Goal: Transaction & Acquisition: Download file/media

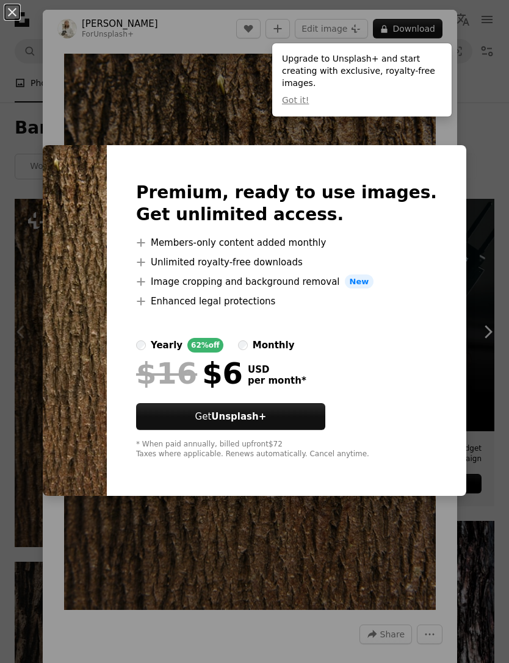
click at [293, 103] on button "Got it!" at bounding box center [295, 101] width 27 height 12
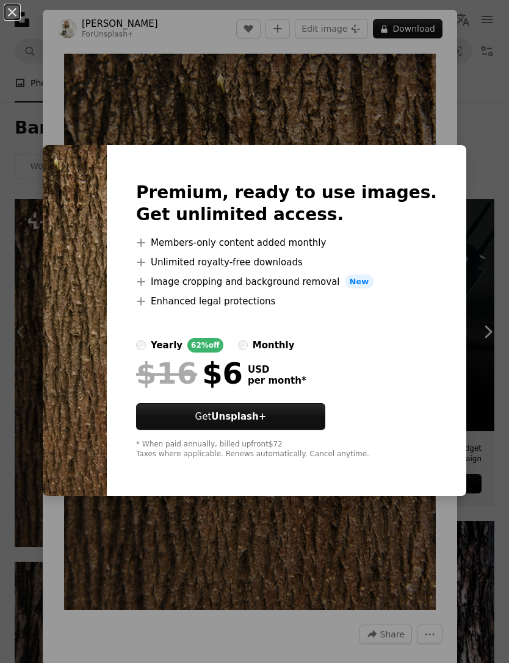
click at [464, 100] on div "An X shape Premium, ready to use images. Get unlimited access. A plus sign Memb…" at bounding box center [254, 331] width 509 height 663
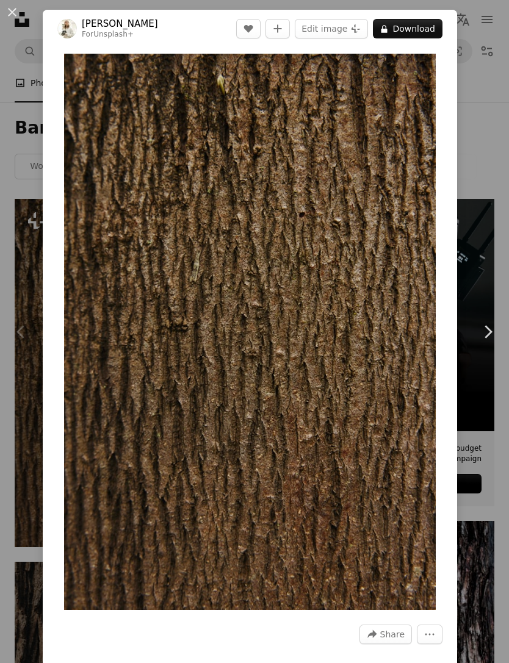
click at [20, 19] on button "An X shape" at bounding box center [12, 12] width 15 height 15
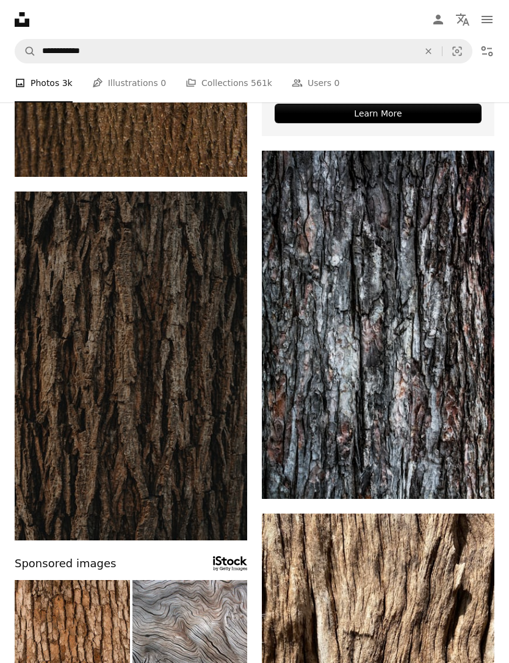
scroll to position [369, 0]
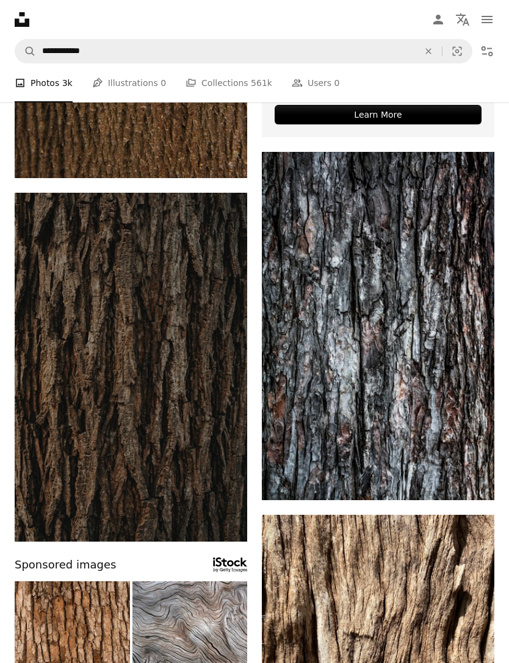
click at [423, 392] on img at bounding box center [378, 326] width 232 height 349
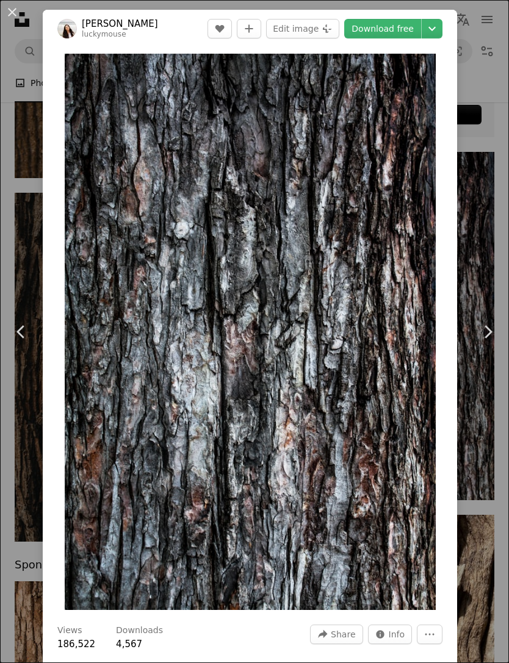
click at [386, 32] on link "Download free" at bounding box center [382, 29] width 77 height 20
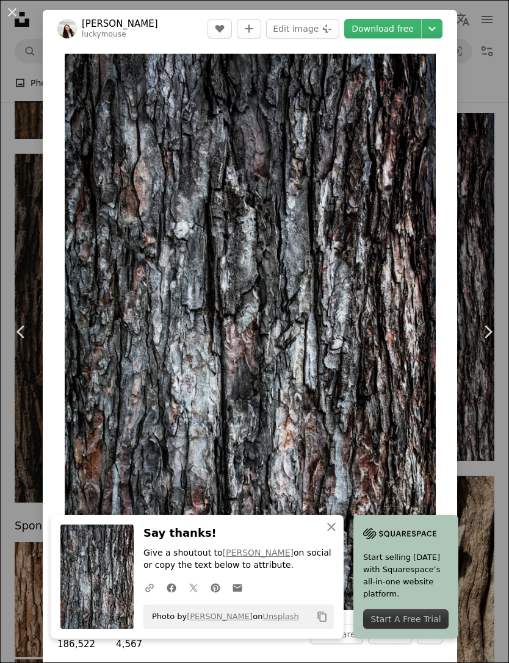
click at [482, 374] on link "Chevron right" at bounding box center [487, 331] width 43 height 117
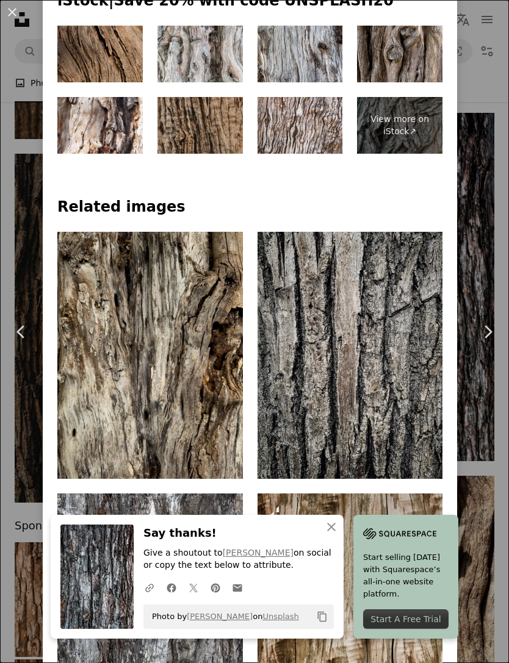
scroll to position [891, 0]
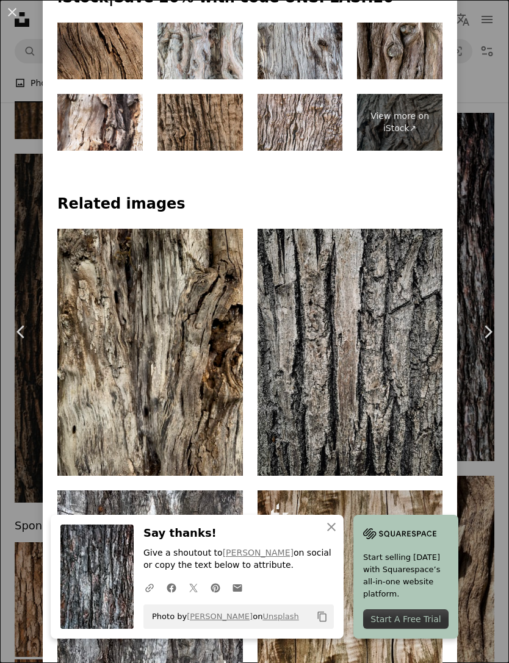
click at [229, 464] on link "Arrow pointing down" at bounding box center [218, 454] width 24 height 20
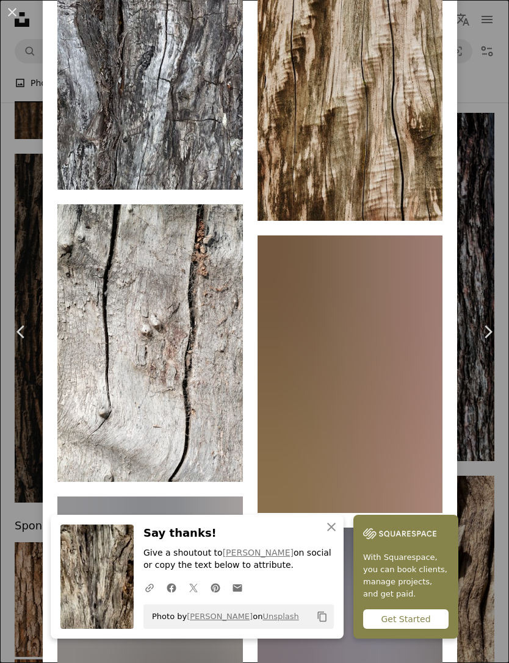
scroll to position [1437, 0]
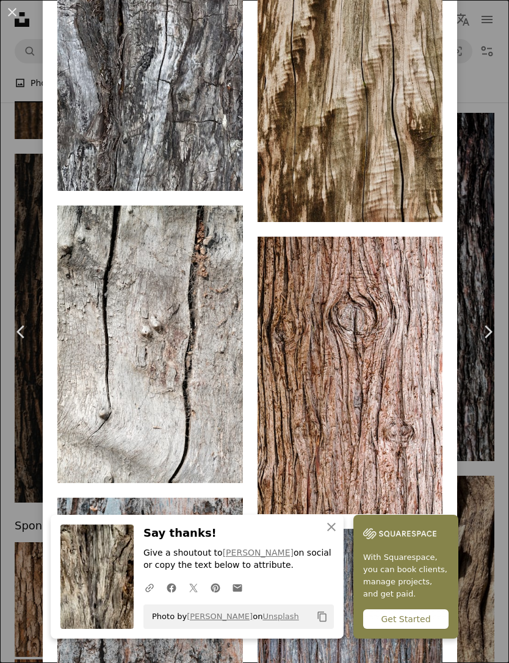
click at [485, 314] on link "Chevron right" at bounding box center [487, 331] width 43 height 117
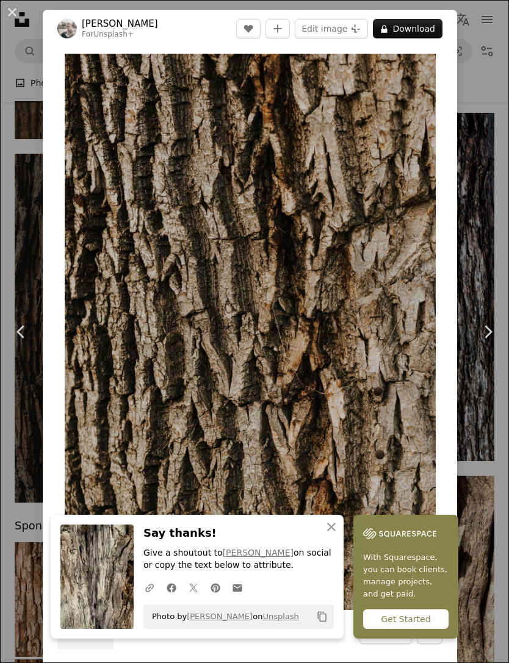
click at [485, 314] on link "Chevron right" at bounding box center [487, 331] width 43 height 117
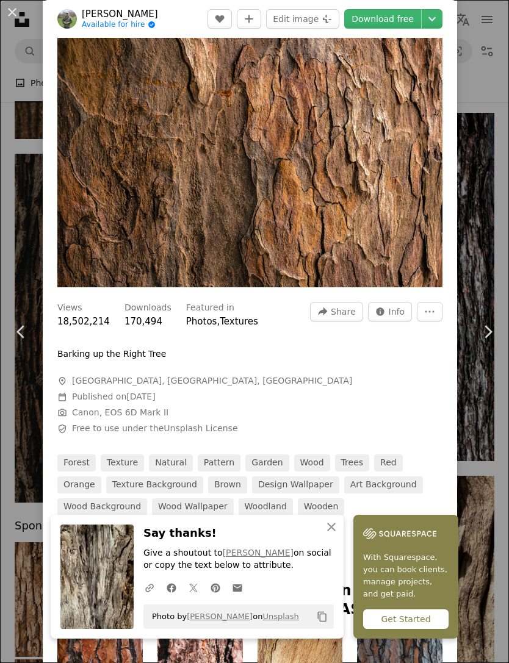
scroll to position [21, 0]
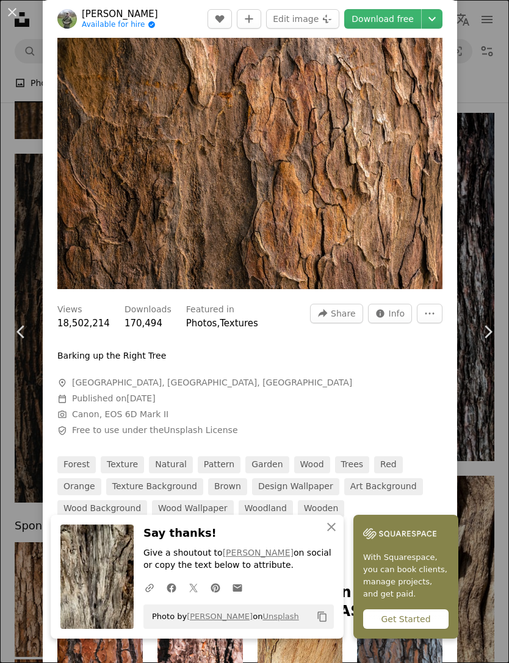
click at [356, 255] on img "Zoom in on this image" at bounding box center [249, 160] width 385 height 257
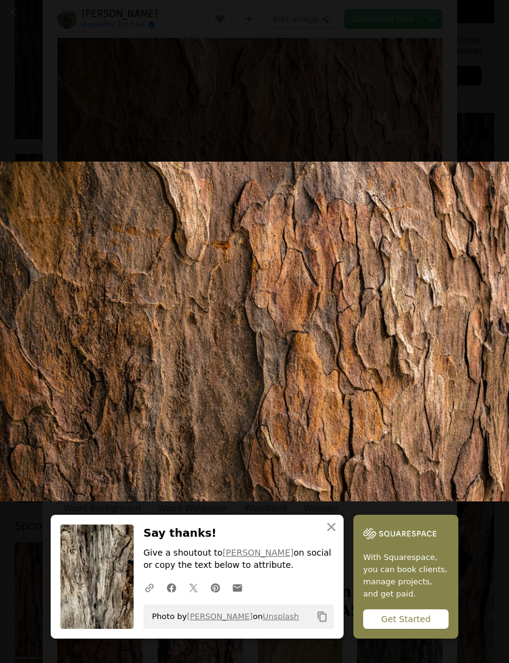
click at [473, 18] on button "Zoom out on this image" at bounding box center [254, 331] width 510 height 664
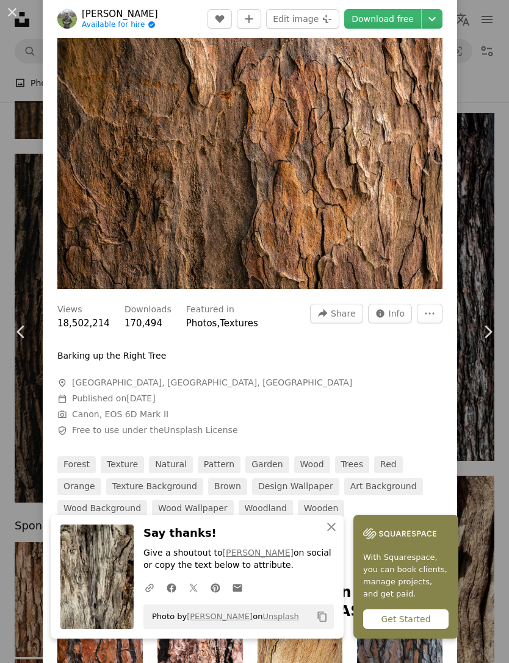
click at [386, 20] on link "Download free" at bounding box center [382, 19] width 77 height 20
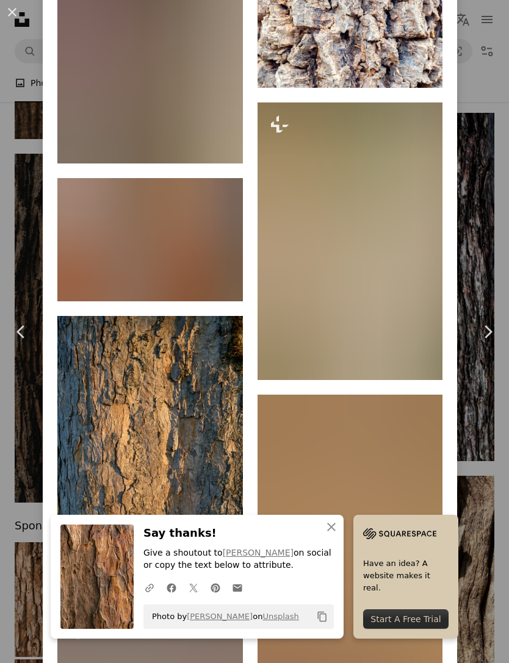
scroll to position [2976, 0]
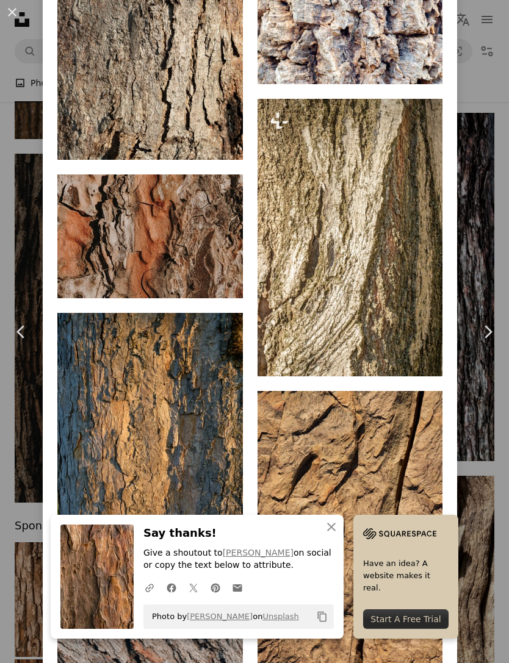
click at [228, 286] on link "Arrow pointing down" at bounding box center [218, 277] width 24 height 20
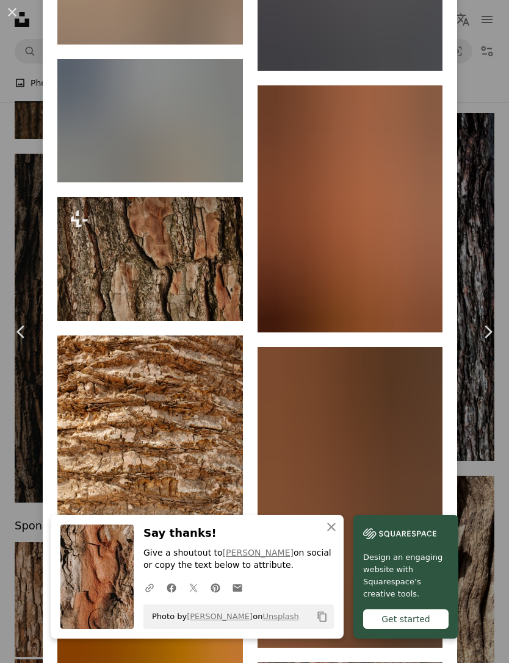
scroll to position [5977, 0]
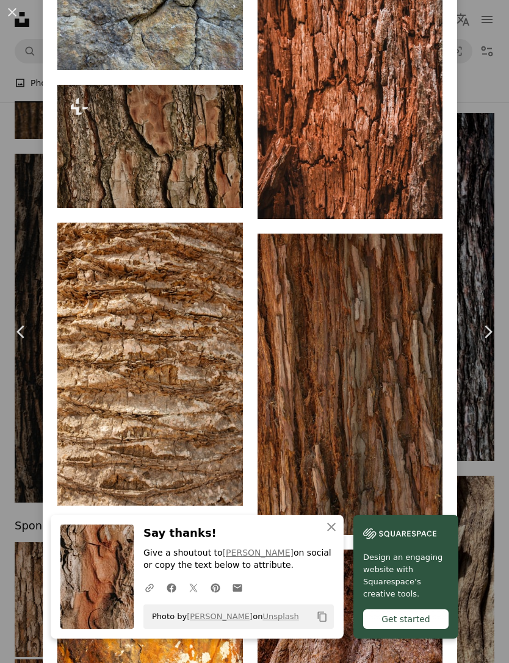
click at [218, 196] on button "A lock Download" at bounding box center [196, 186] width 68 height 20
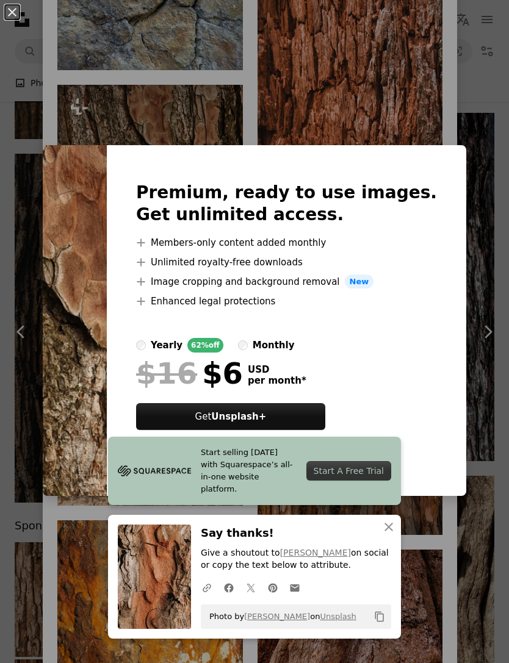
click at [456, 116] on div "An X shape Premium, ready to use images. Get unlimited access. A plus sign Memb…" at bounding box center [254, 331] width 509 height 663
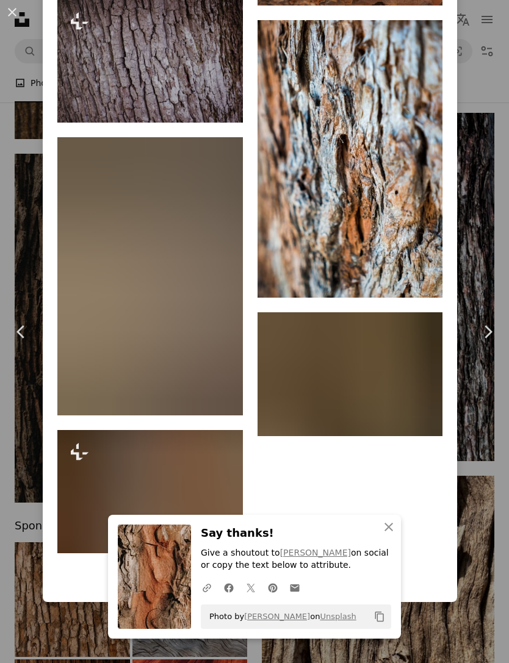
scroll to position [10754, 0]
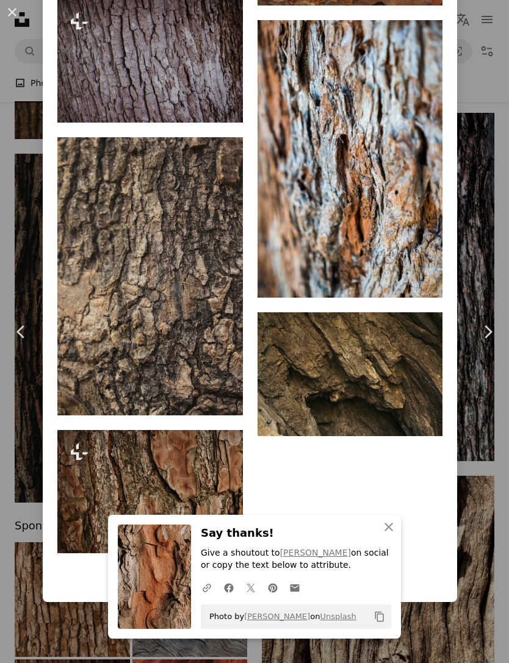
click at [422, 282] on icon "Arrow pointing down" at bounding box center [418, 275] width 10 height 15
click at [176, 400] on img at bounding box center [149, 276] width 185 height 278
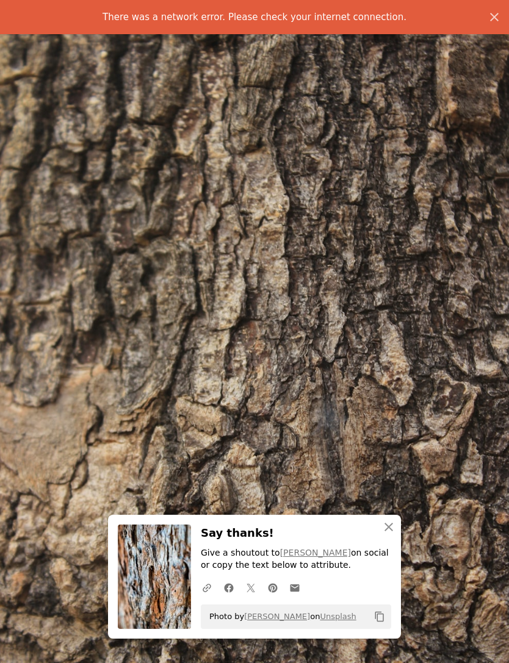
scroll to position [-1, 0]
click at [499, 11] on icon "An X shape" at bounding box center [494, 17] width 15 height 15
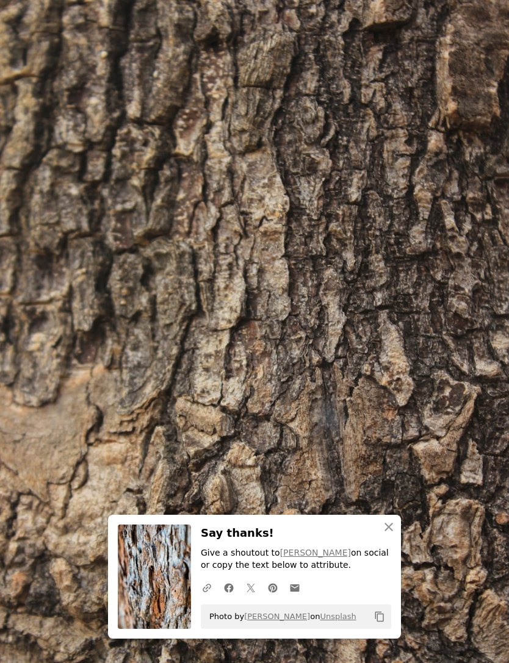
scroll to position [0, 0]
click at [497, 21] on img "Zoom out on this image" at bounding box center [254, 381] width 510 height 765
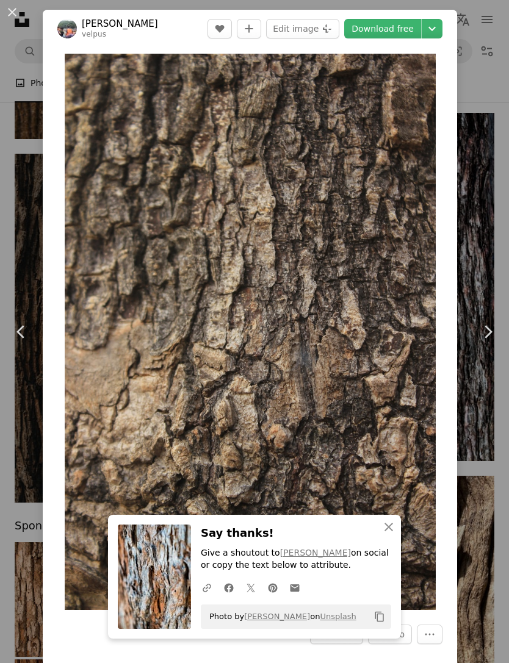
click at [477, 22] on div "An X shape Chevron left Chevron right [PERSON_NAME] velpus A heart A plus sign …" at bounding box center [254, 331] width 509 height 663
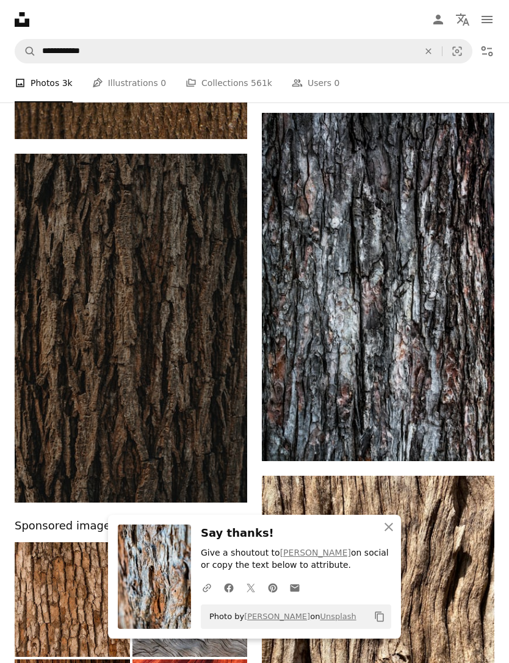
click at [219, 481] on icon "Arrow pointing down" at bounding box center [223, 480] width 10 height 15
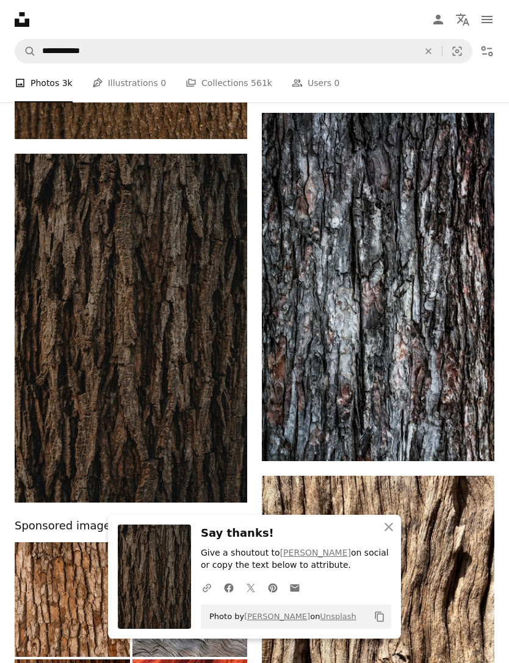
click at [506, 87] on div "A photo Photos 3k Pen Tool Illustrations 0 A stack of folders Collections 561k …" at bounding box center [254, 82] width 509 height 39
